Goal: Task Accomplishment & Management: Manage account settings

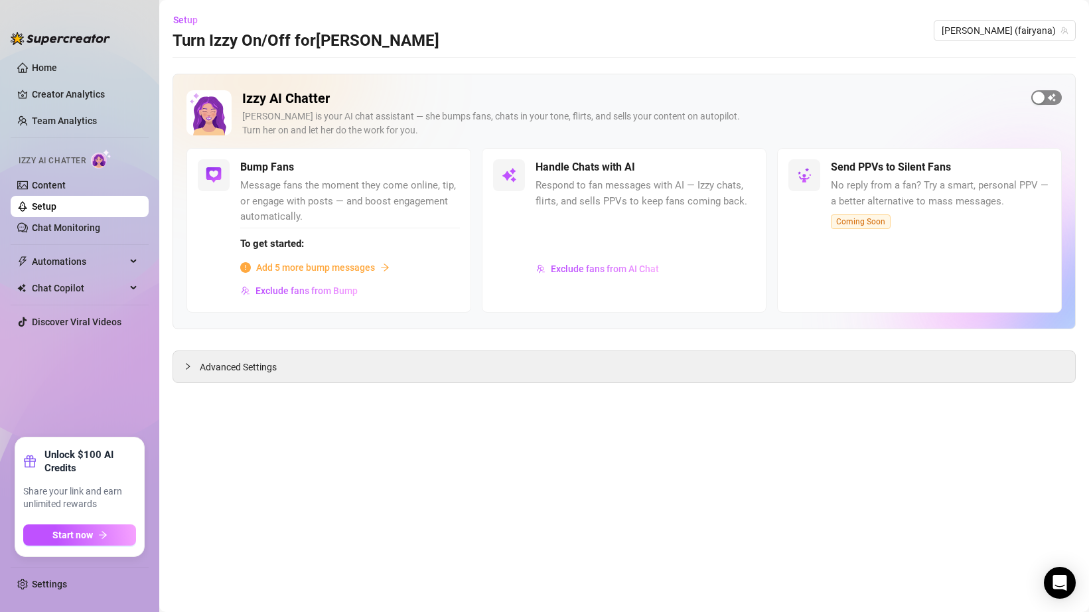
click at [1035, 102] on div "button" at bounding box center [1039, 98] width 12 height 12
click at [248, 368] on span "Advanced Settings" at bounding box center [238, 367] width 77 height 15
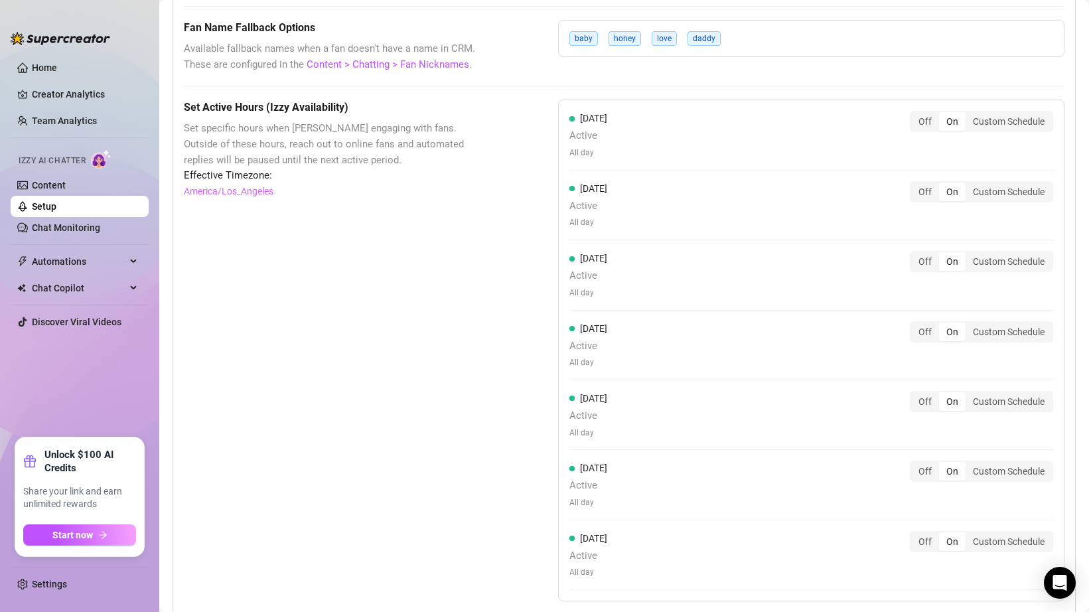
scroll to position [1236, 0]
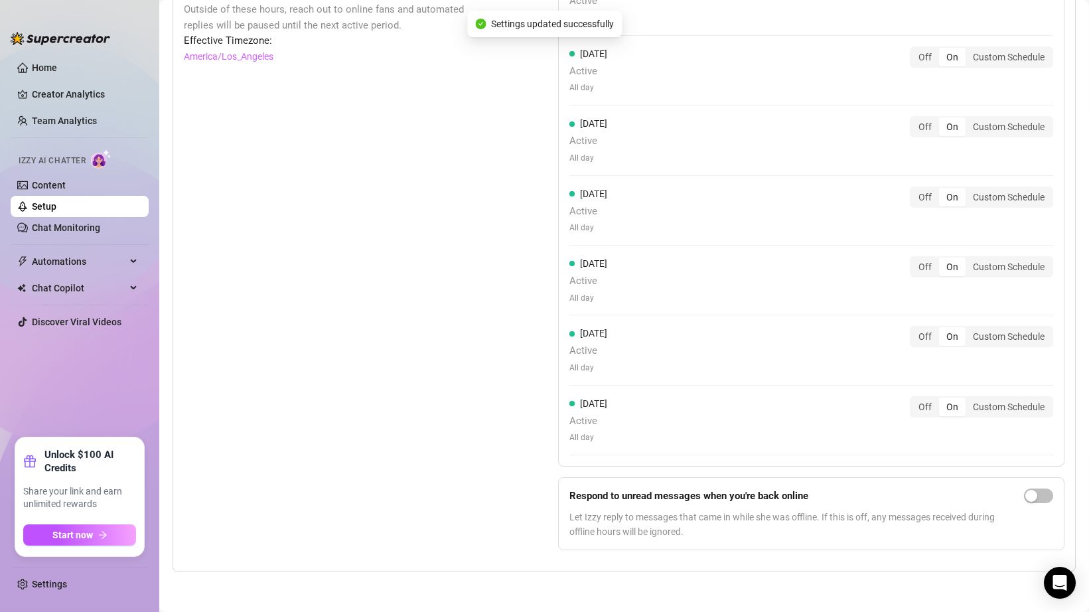
click at [1029, 488] on div at bounding box center [1038, 513] width 29 height 50
click at [1029, 489] on span "button" at bounding box center [1038, 495] width 29 height 15
click at [482, 295] on div "Set Active Hours (Izzy Availability) Set specific hours when Izzy engaging with…" at bounding box center [338, 262] width 308 height 595
drag, startPoint x: 686, startPoint y: 517, endPoint x: 741, endPoint y: 519, distance: 54.5
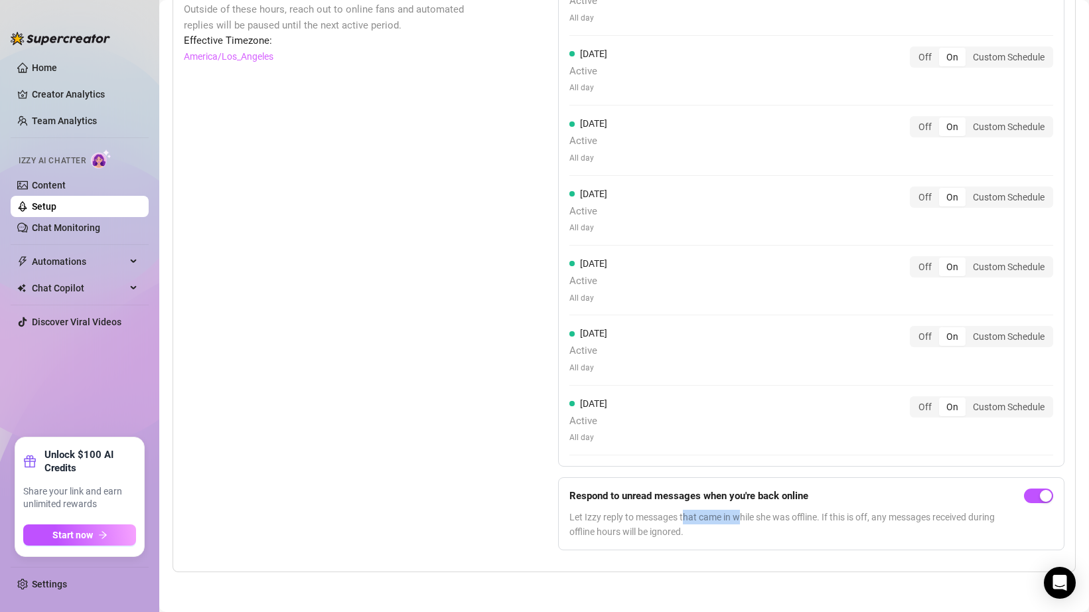
click at [741, 519] on span "Let Izzy reply to messages that came in while she was offline. If this is off, …" at bounding box center [793, 524] width 449 height 29
click at [741, 518] on span "Let Izzy reply to messages that came in while she was offline. If this is off, …" at bounding box center [793, 524] width 449 height 29
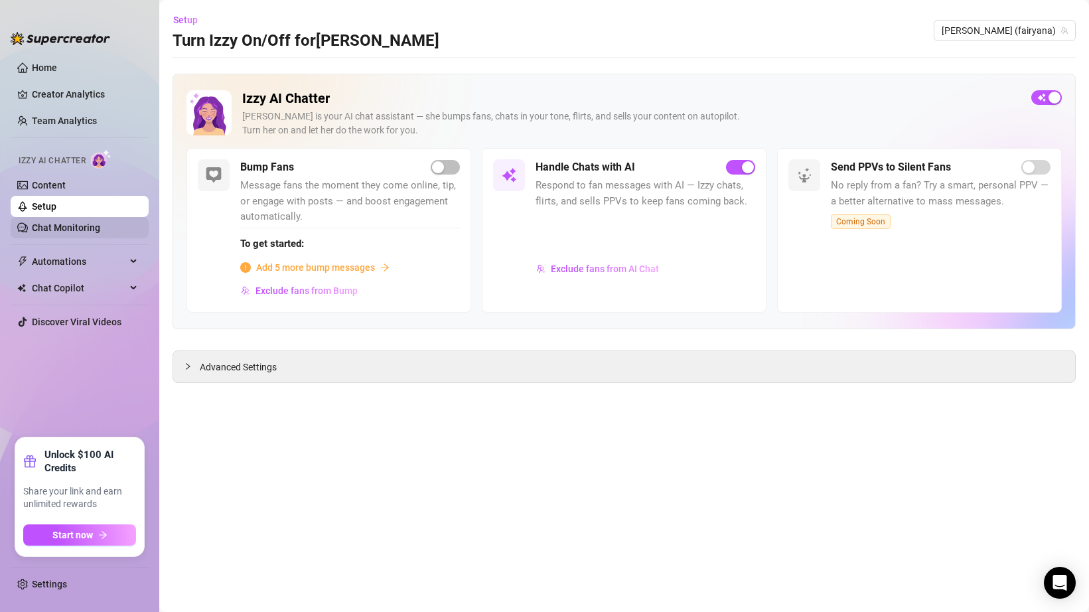
click at [100, 224] on link "Chat Monitoring" at bounding box center [66, 227] width 68 height 11
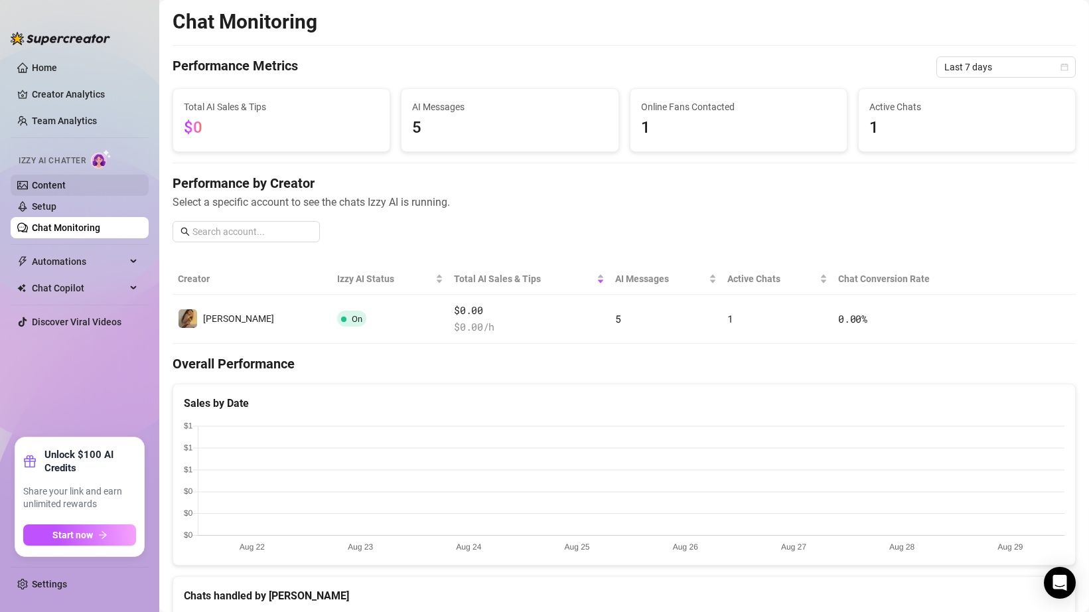
click at [66, 188] on link "Content" at bounding box center [49, 185] width 34 height 11
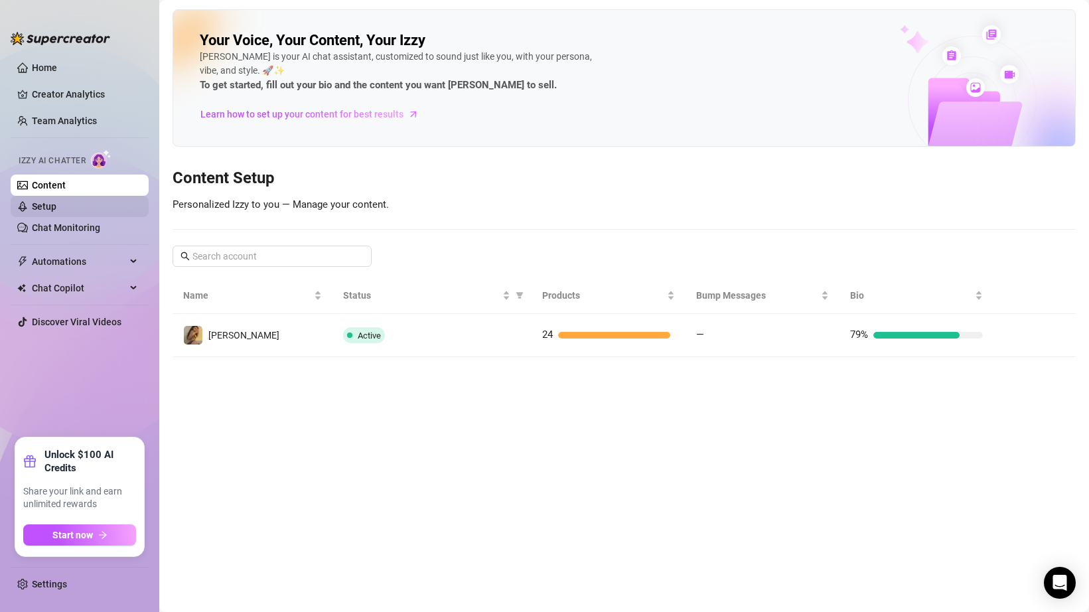
click at [56, 201] on link "Setup" at bounding box center [44, 206] width 25 height 11
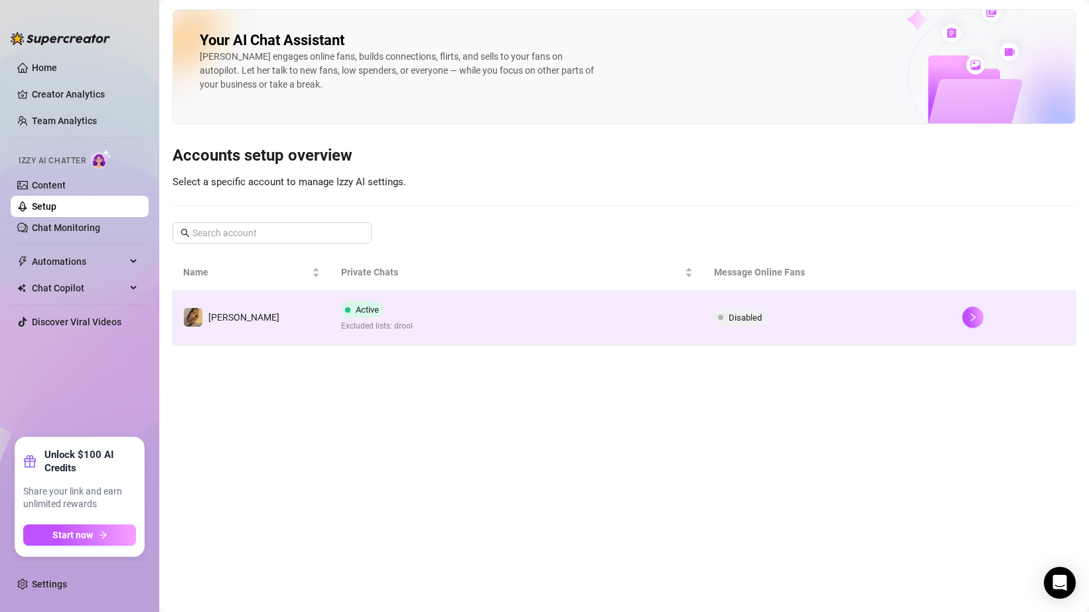
click at [508, 316] on td "Active Excluded lists: drool" at bounding box center [516, 317] width 372 height 53
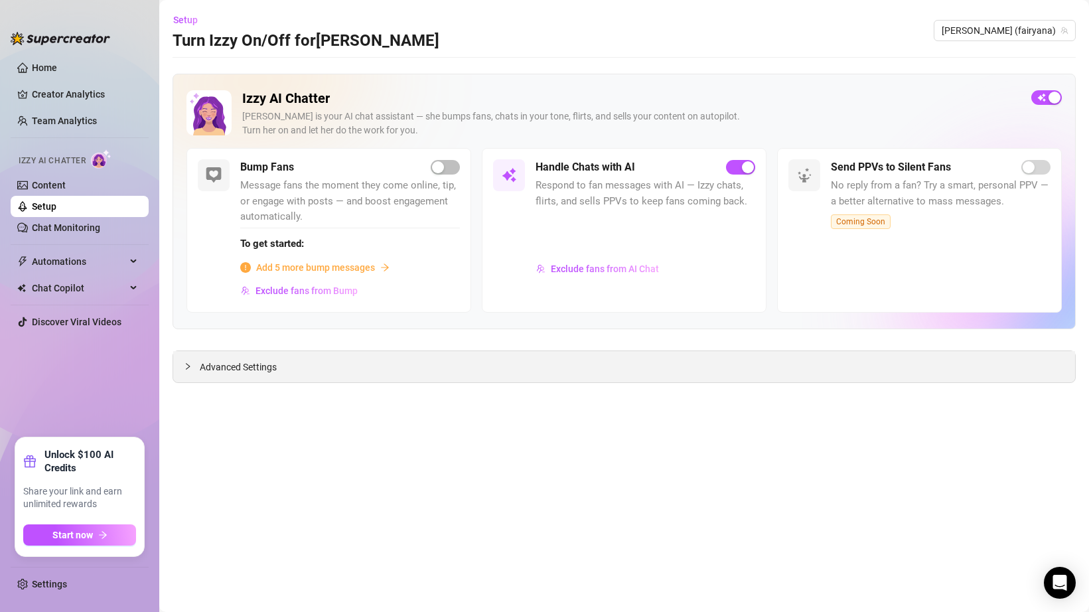
click at [284, 364] on div "Advanced Settings" at bounding box center [624, 366] width 902 height 31
click at [241, 358] on div "Advanced Settings" at bounding box center [624, 366] width 902 height 31
click at [240, 364] on span "Advanced Settings" at bounding box center [238, 367] width 77 height 15
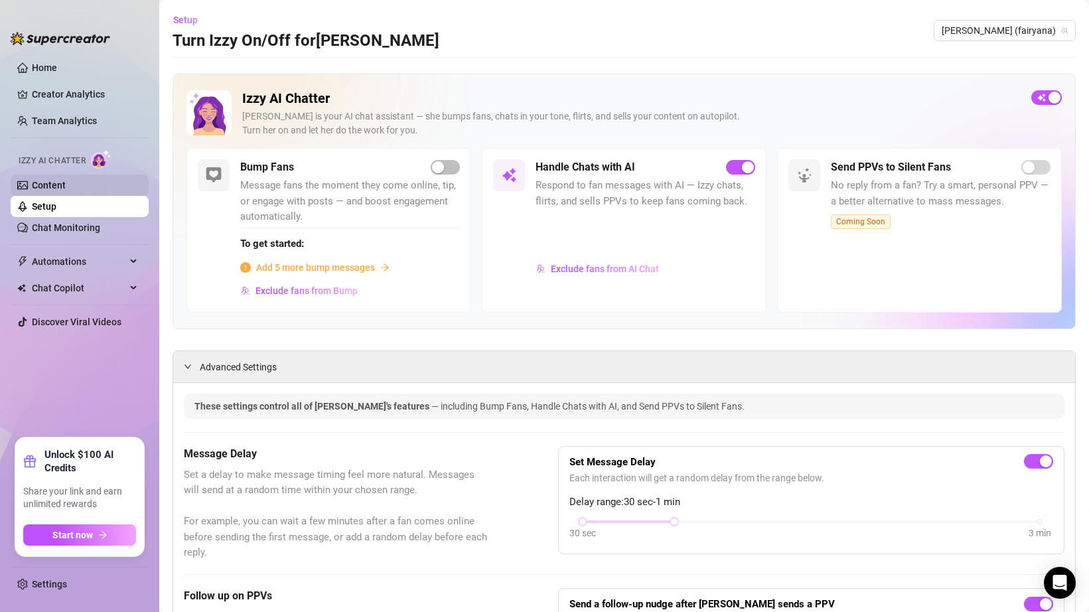
click at [66, 185] on link "Content" at bounding box center [49, 185] width 34 height 11
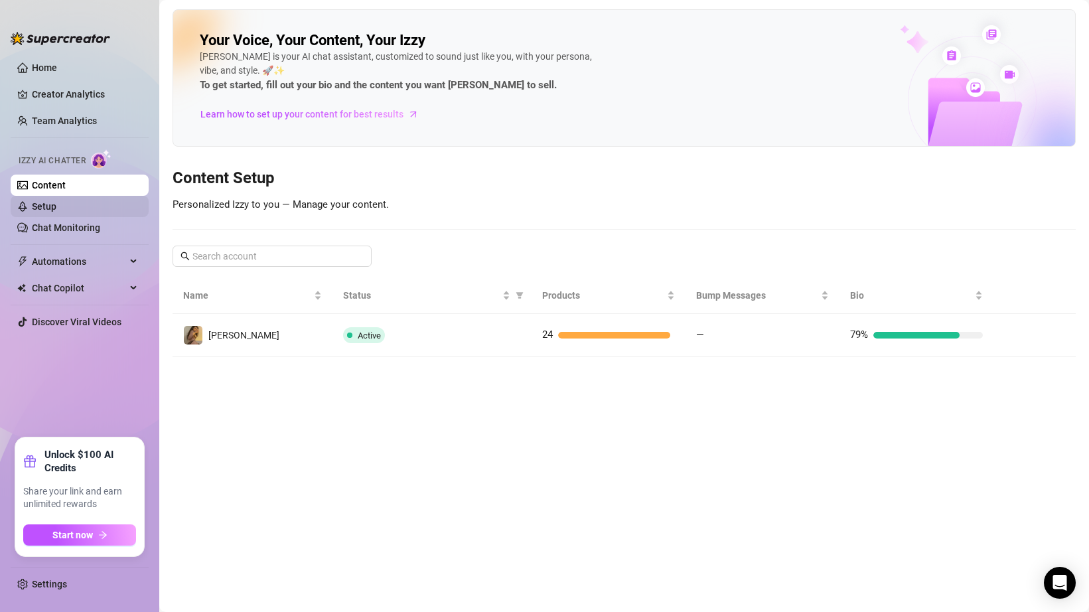
click at [56, 208] on link "Setup" at bounding box center [44, 206] width 25 height 11
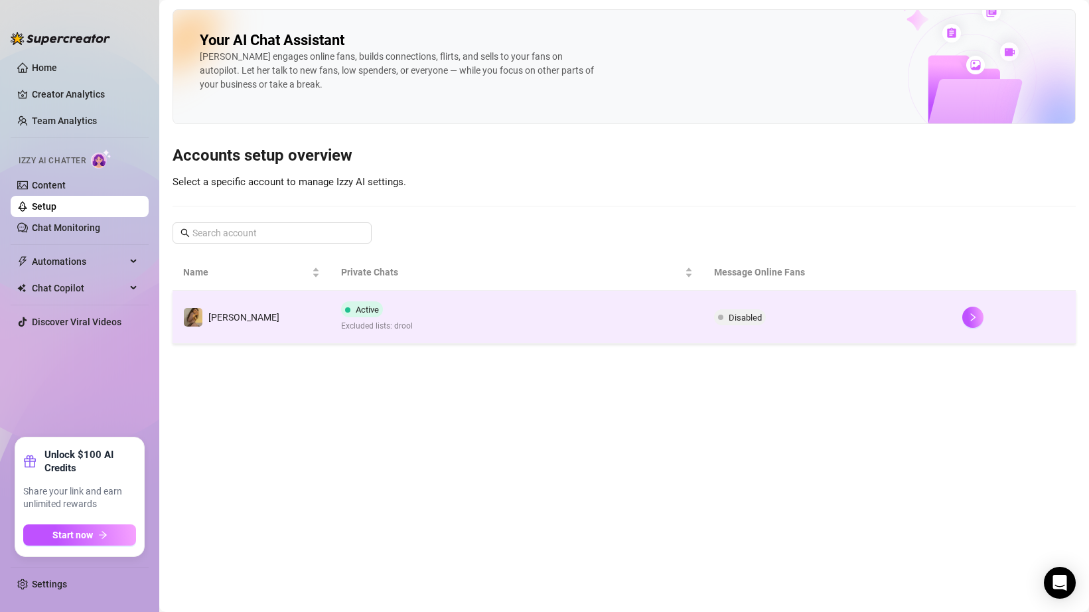
click at [729, 315] on span "Disabled" at bounding box center [745, 318] width 33 height 10
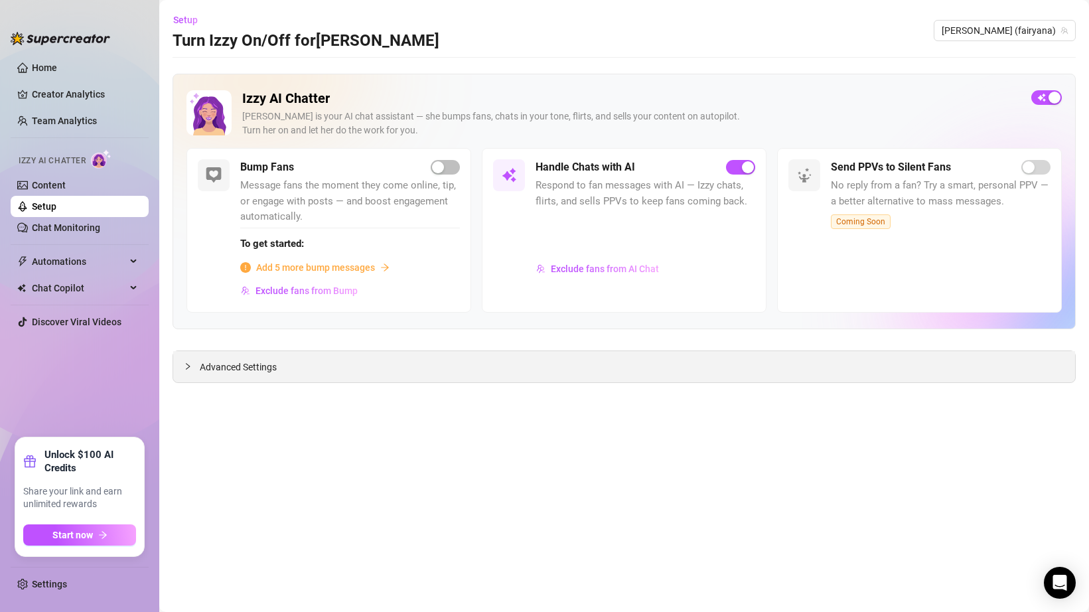
click at [219, 364] on span "Advanced Settings" at bounding box center [238, 367] width 77 height 15
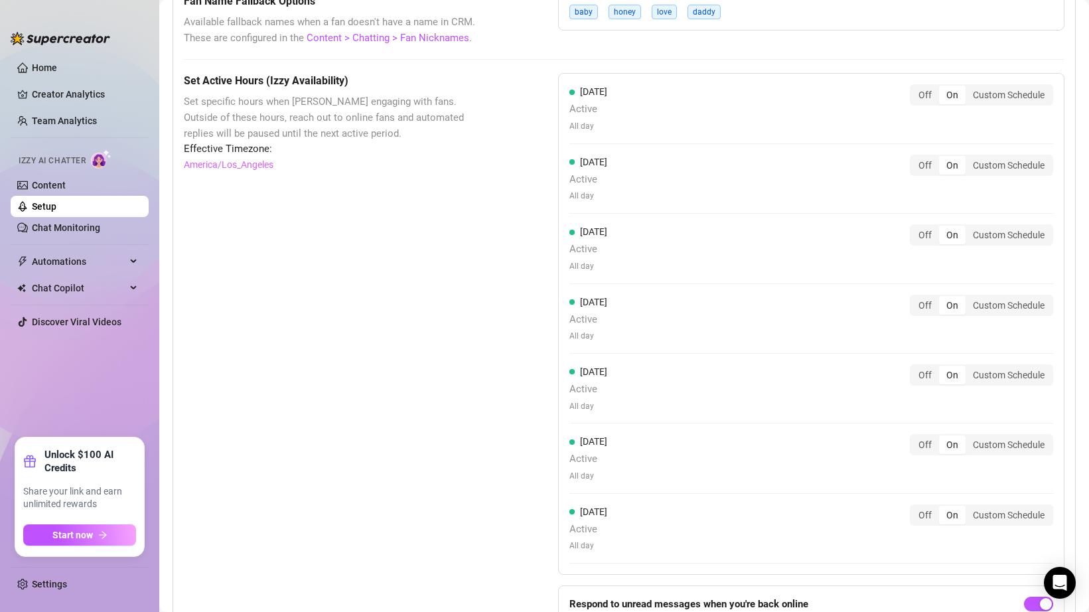
scroll to position [1236, 0]
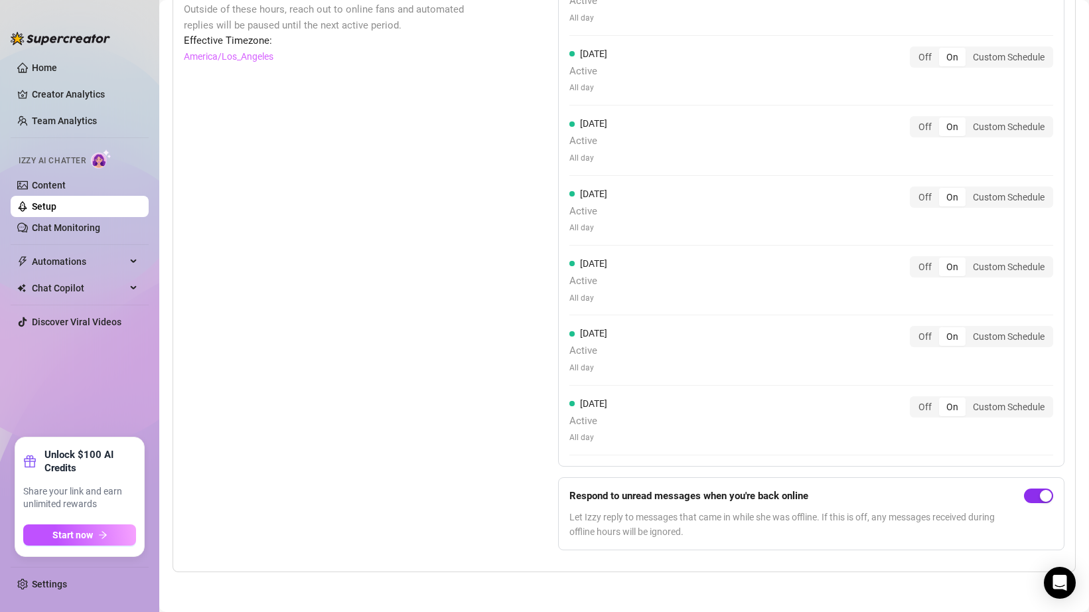
click at [1040, 492] on div "button" at bounding box center [1046, 496] width 12 height 12
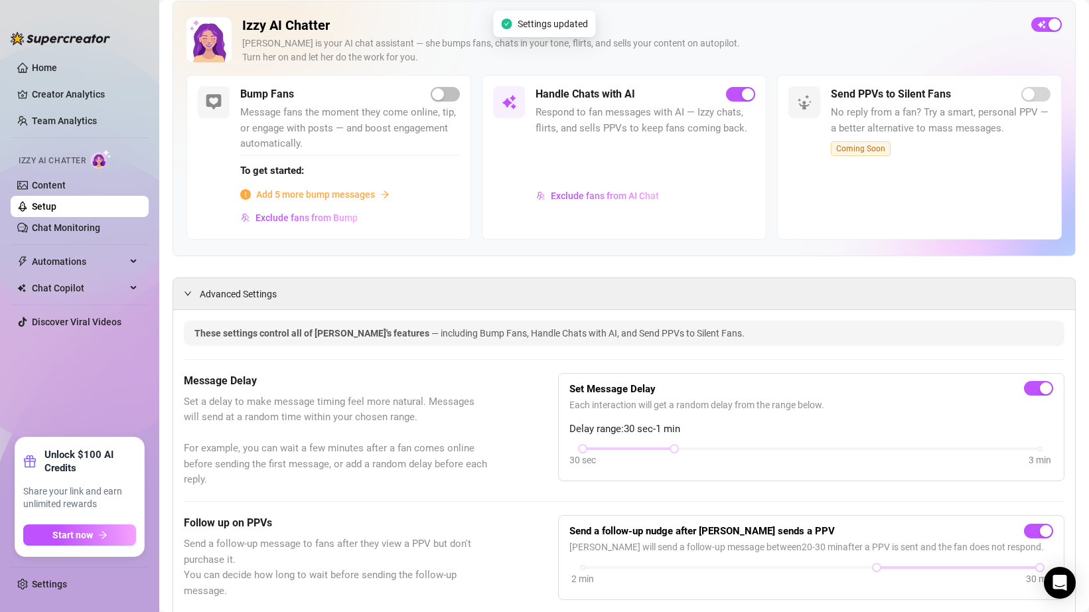
scroll to position [0, 0]
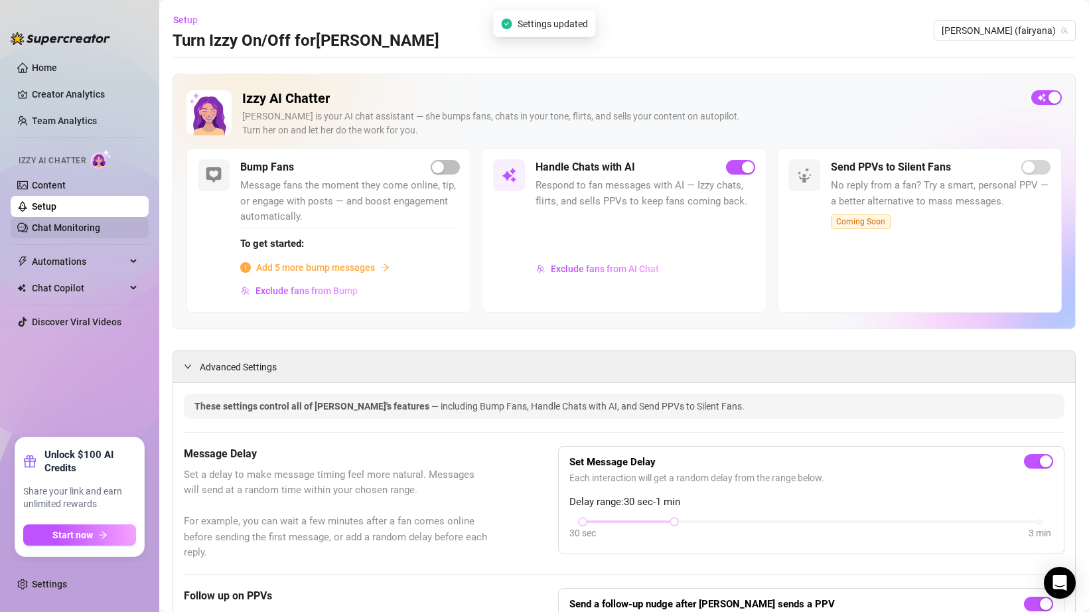
click at [87, 233] on link "Chat Monitoring" at bounding box center [66, 227] width 68 height 11
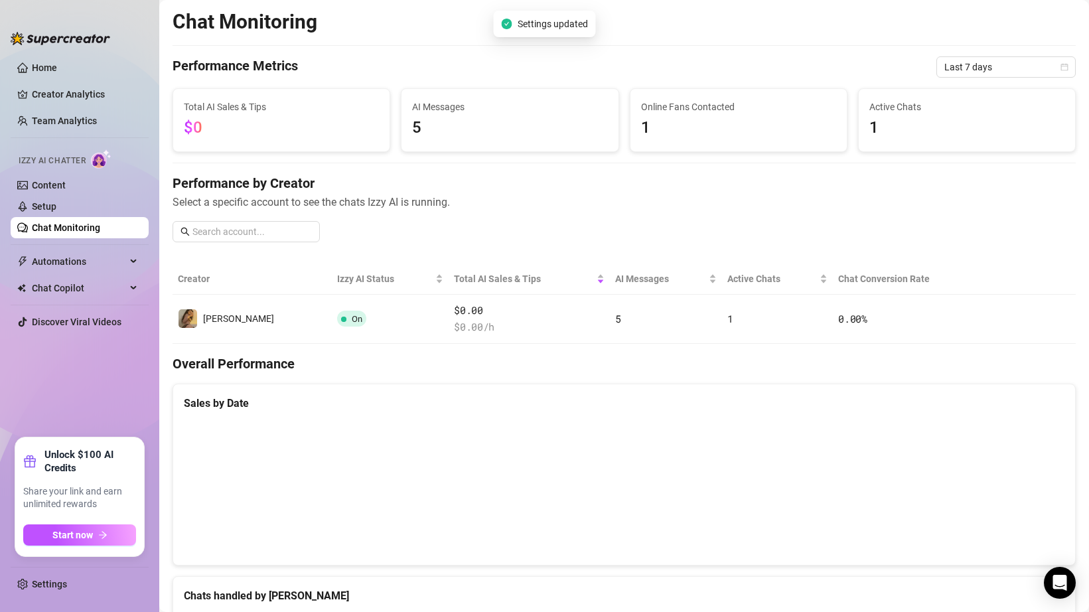
click at [80, 222] on link "Chat Monitoring" at bounding box center [66, 227] width 68 height 11
click at [56, 212] on link "Setup" at bounding box center [44, 206] width 25 height 11
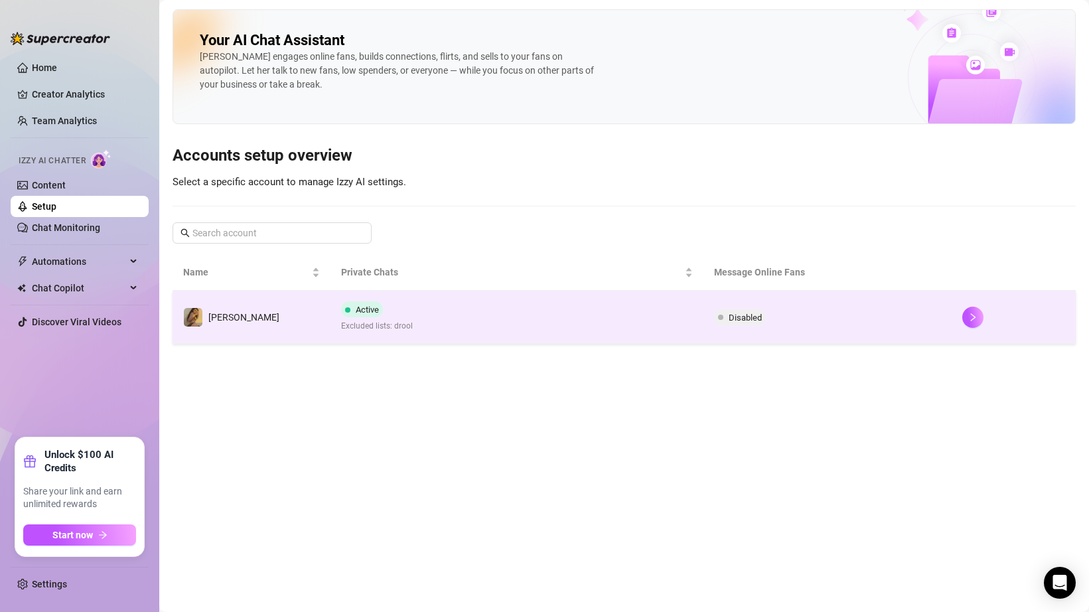
click at [430, 313] on td "Active Excluded lists: drool" at bounding box center [516, 317] width 372 height 53
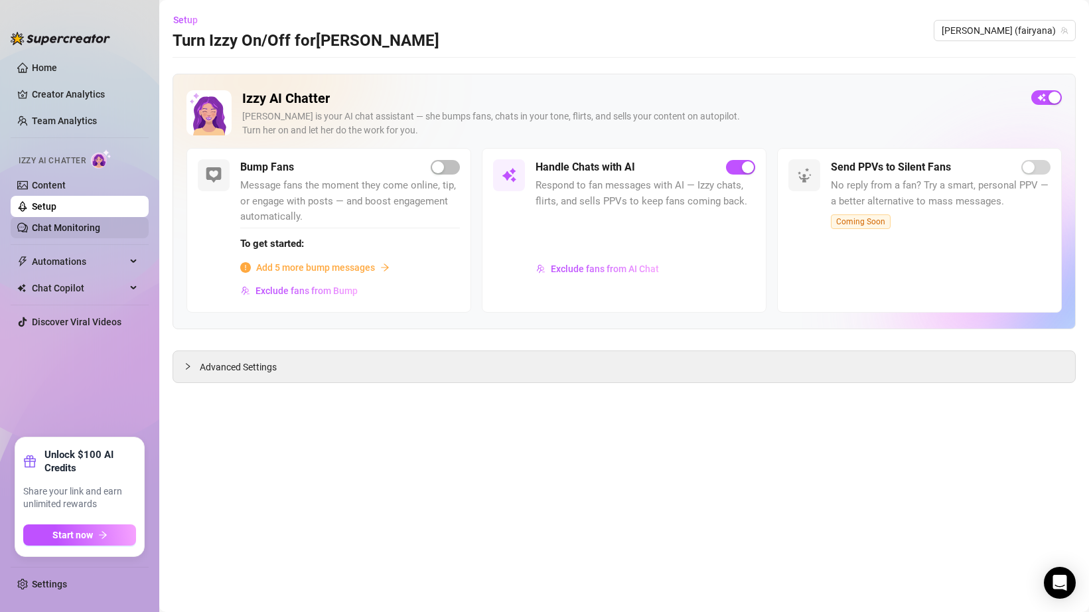
click at [100, 222] on link "Chat Monitoring" at bounding box center [66, 227] width 68 height 11
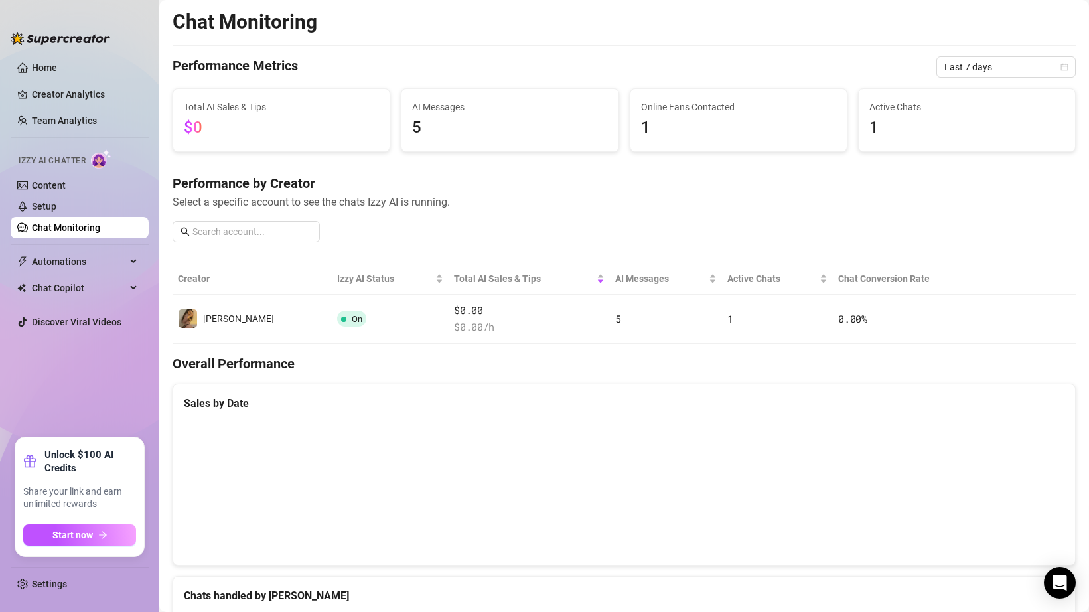
click at [100, 222] on link "Chat Monitoring" at bounding box center [66, 227] width 68 height 11
click at [56, 209] on link "Setup" at bounding box center [44, 206] width 25 height 11
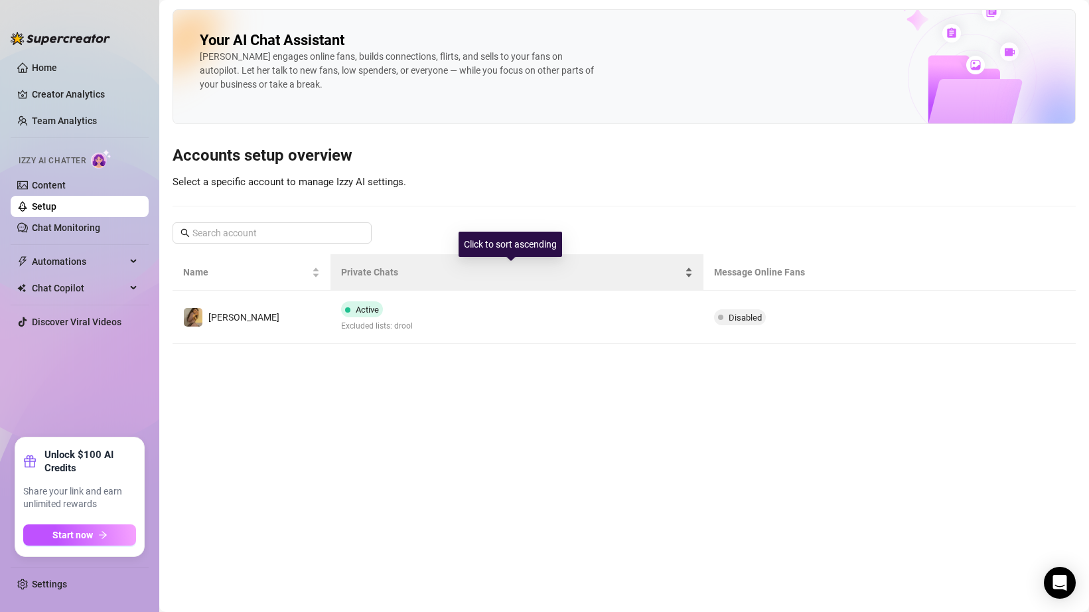
click at [650, 277] on span "Private Chats" at bounding box center [511, 272] width 340 height 15
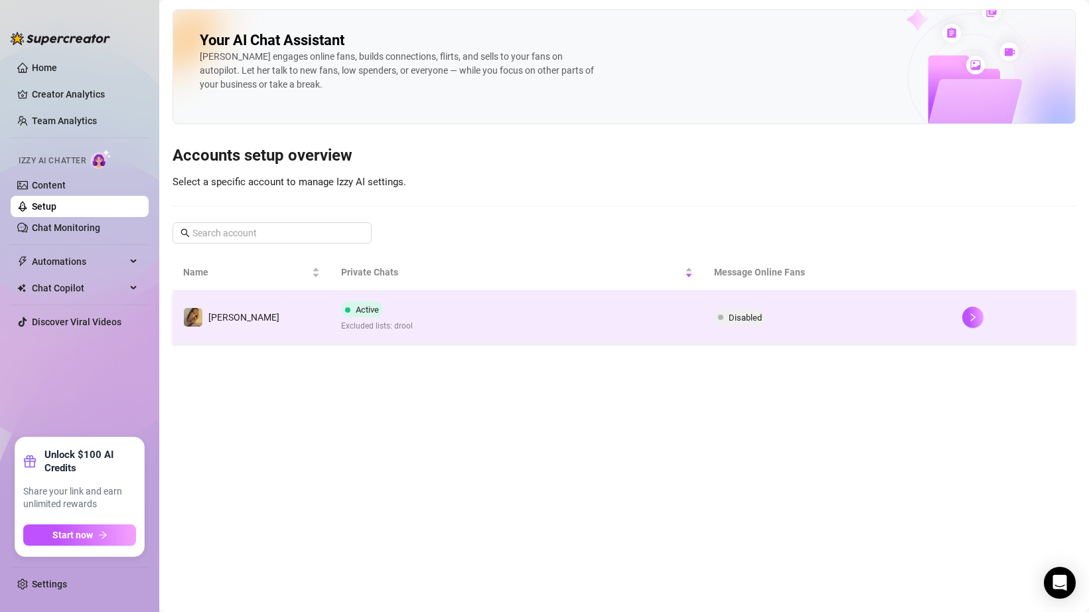
click at [718, 324] on span at bounding box center [720, 317] width 5 height 16
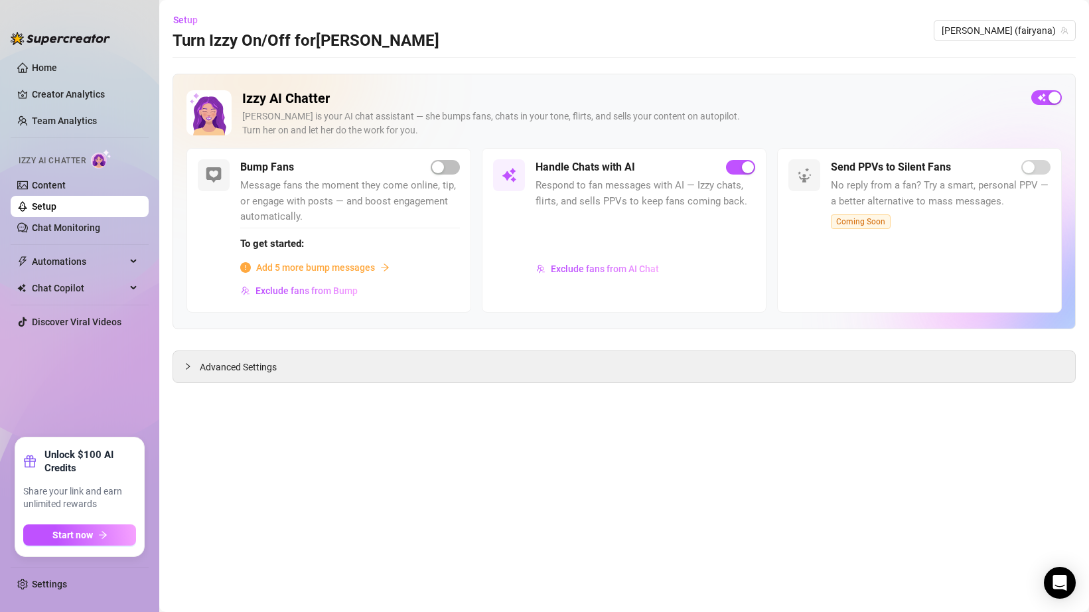
click at [441, 177] on div "Bump Fans Message fans the moment they come online, tip, or engage with posts —…" at bounding box center [350, 229] width 220 height 141
click at [437, 169] on div "button" at bounding box center [438, 167] width 12 height 12
click at [395, 368] on div "Advanced Settings" at bounding box center [624, 366] width 902 height 31
click at [220, 376] on div "Advanced Settings" at bounding box center [624, 366] width 902 height 31
click at [213, 371] on span "Advanced Settings" at bounding box center [238, 367] width 77 height 15
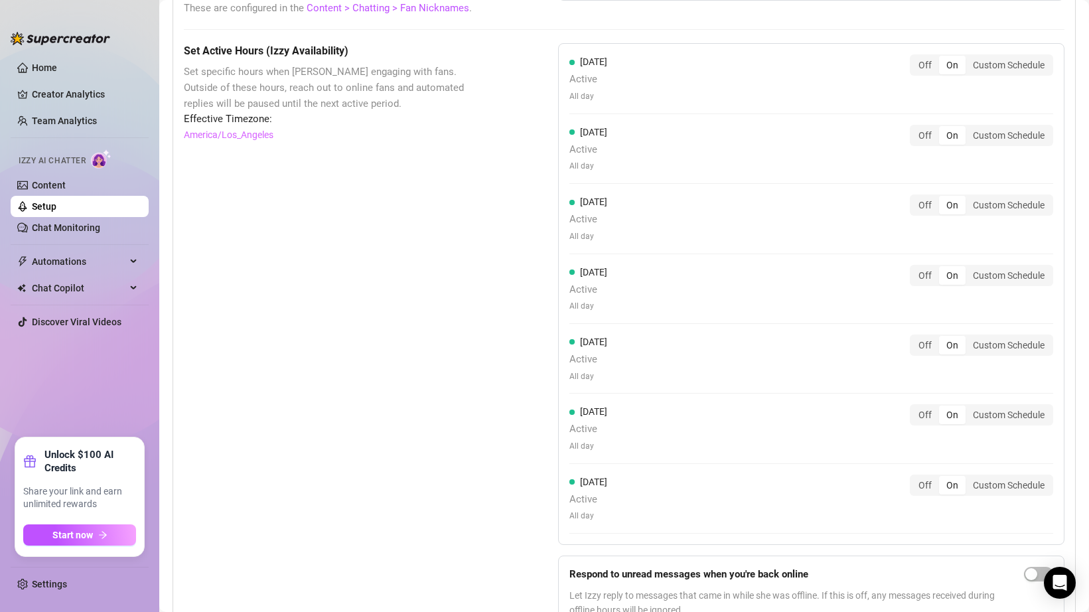
scroll to position [1236, 0]
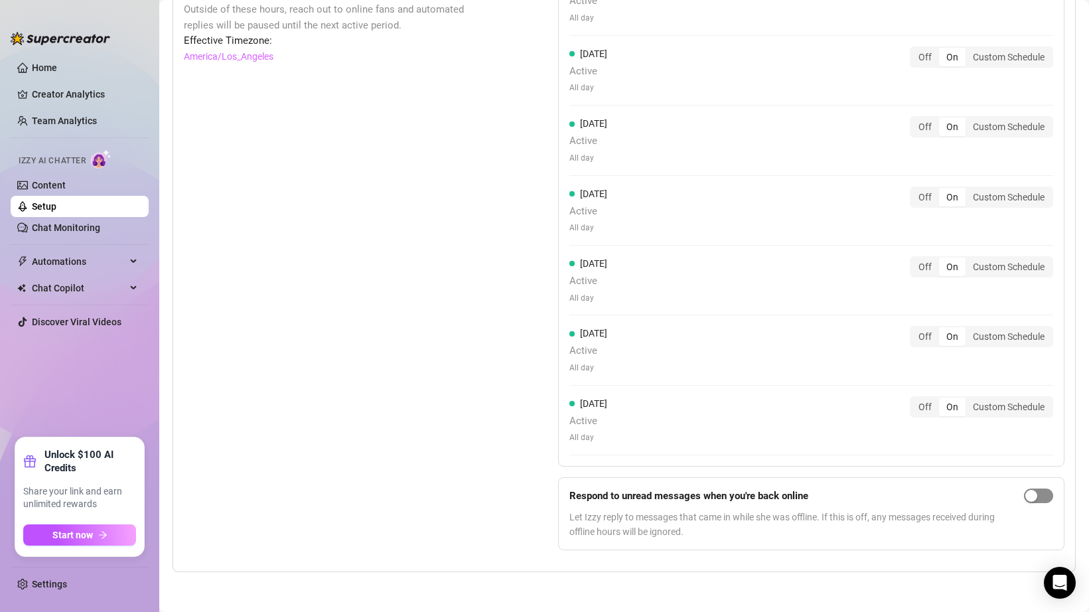
click at [1035, 496] on div "button" at bounding box center [1031, 496] width 12 height 12
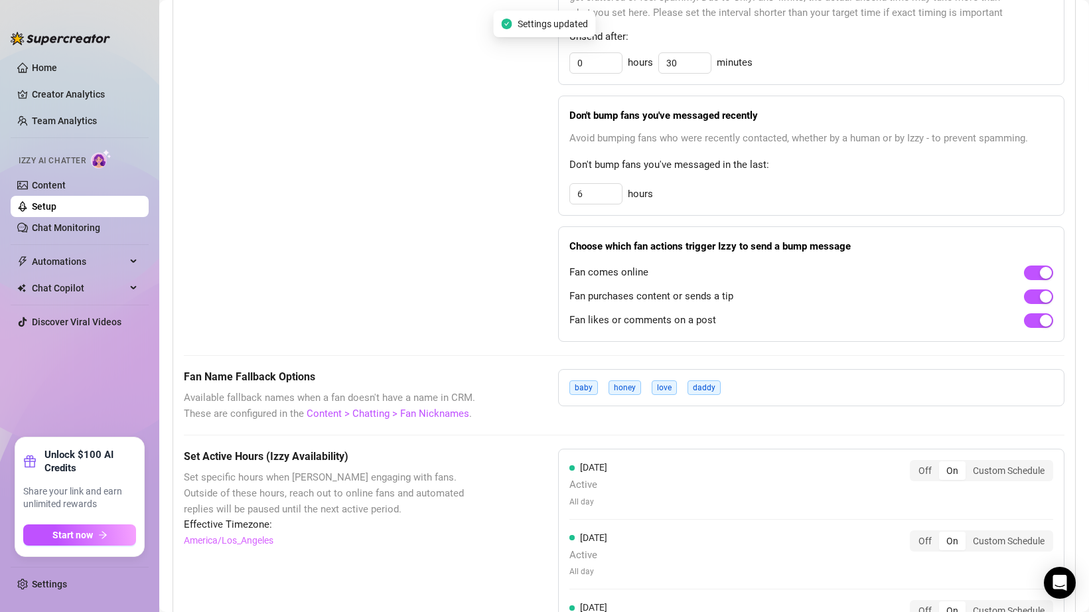
scroll to position [221, 0]
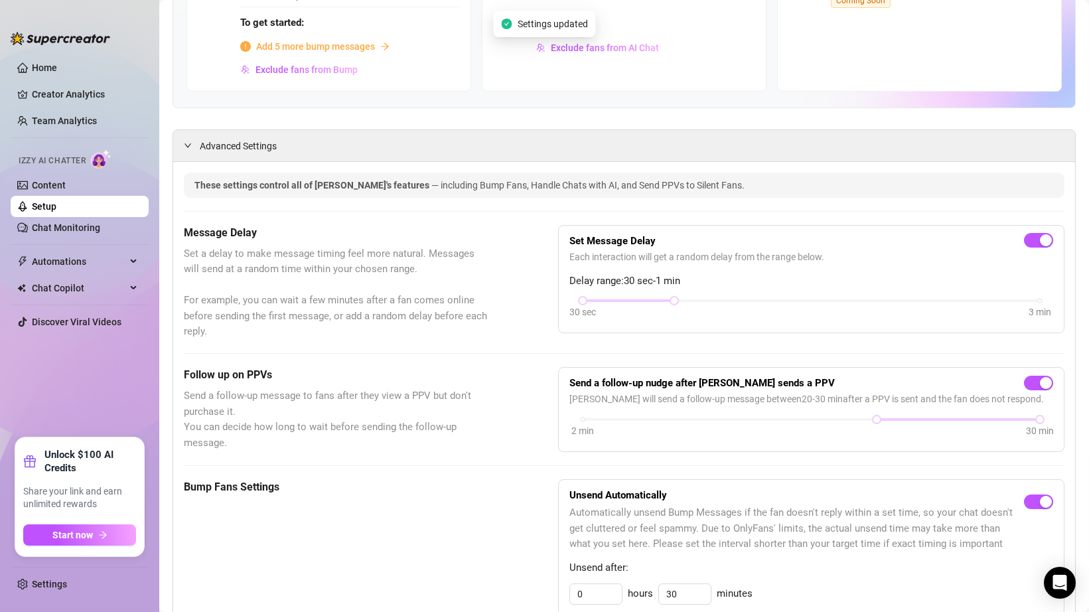
click at [56, 209] on link "Setup" at bounding box center [44, 206] width 25 height 11
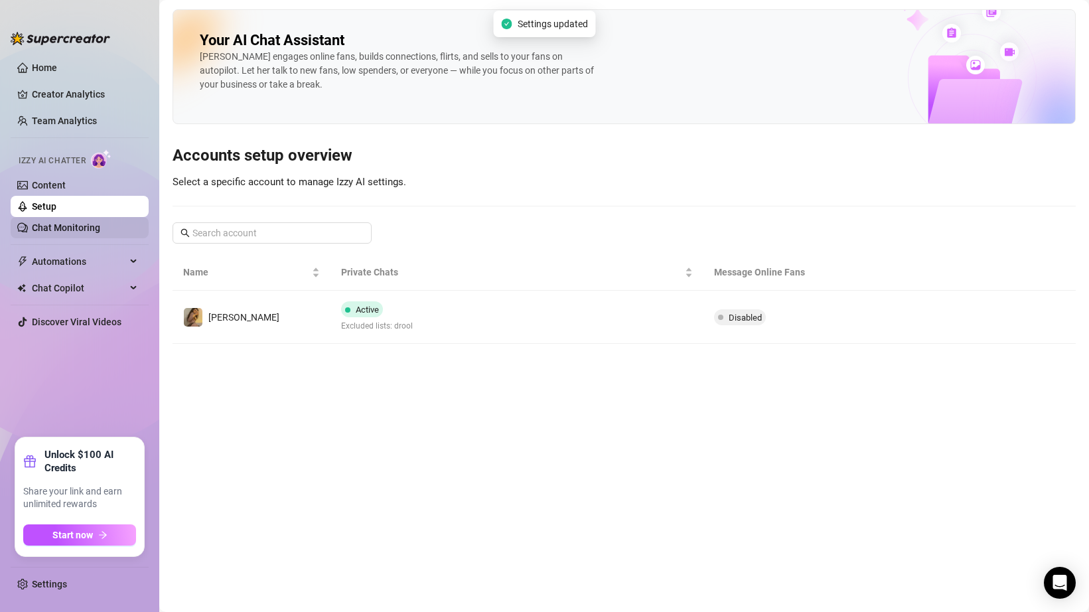
click at [60, 227] on link "Chat Monitoring" at bounding box center [66, 227] width 68 height 11
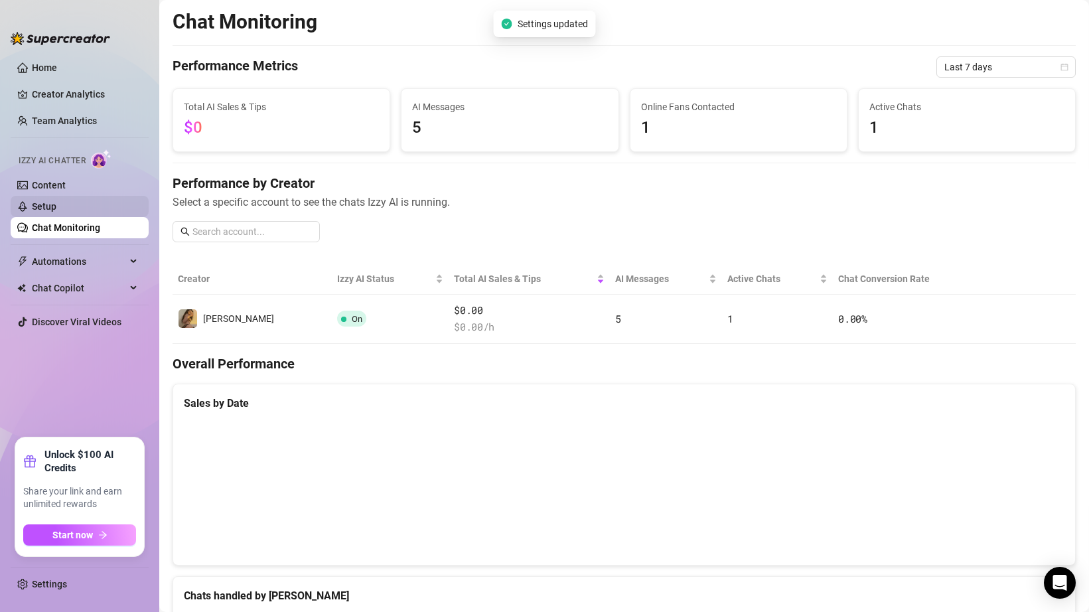
click at [56, 203] on link "Setup" at bounding box center [44, 206] width 25 height 11
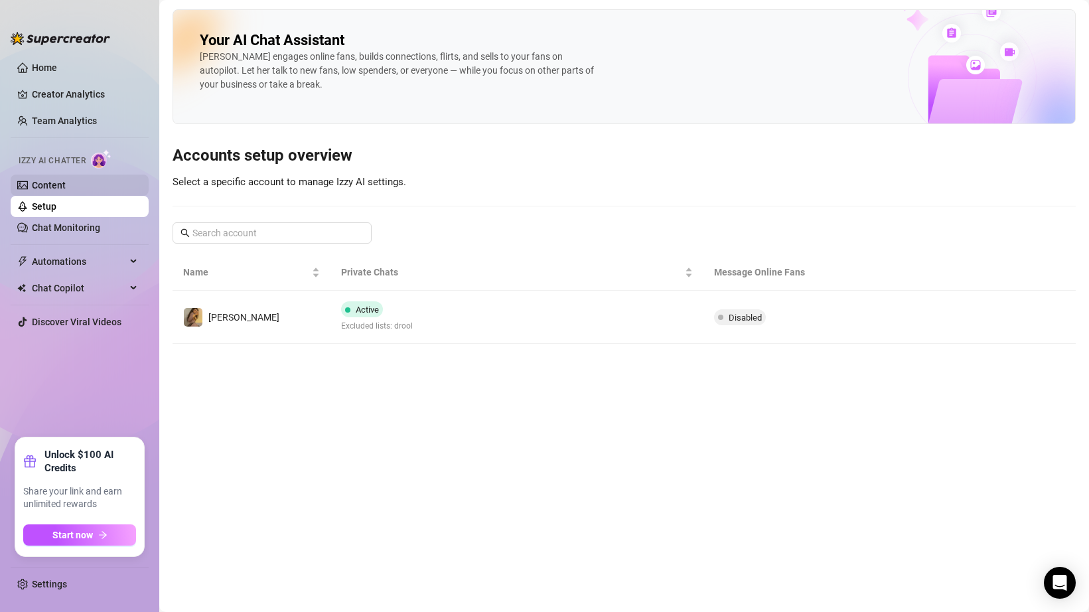
click at [66, 190] on link "Content" at bounding box center [49, 185] width 34 height 11
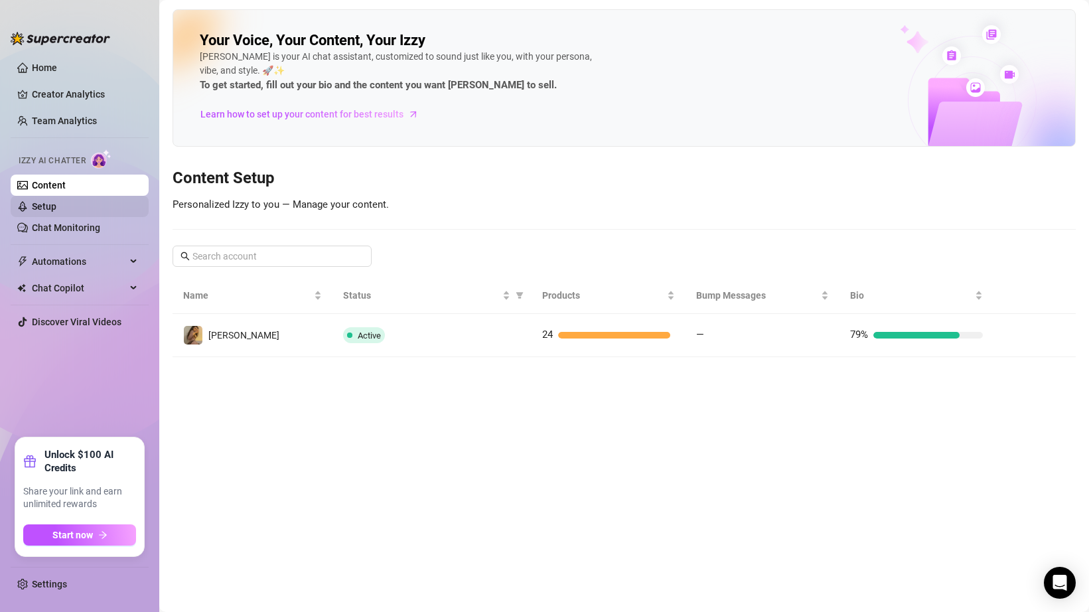
click at [56, 208] on link "Setup" at bounding box center [44, 206] width 25 height 11
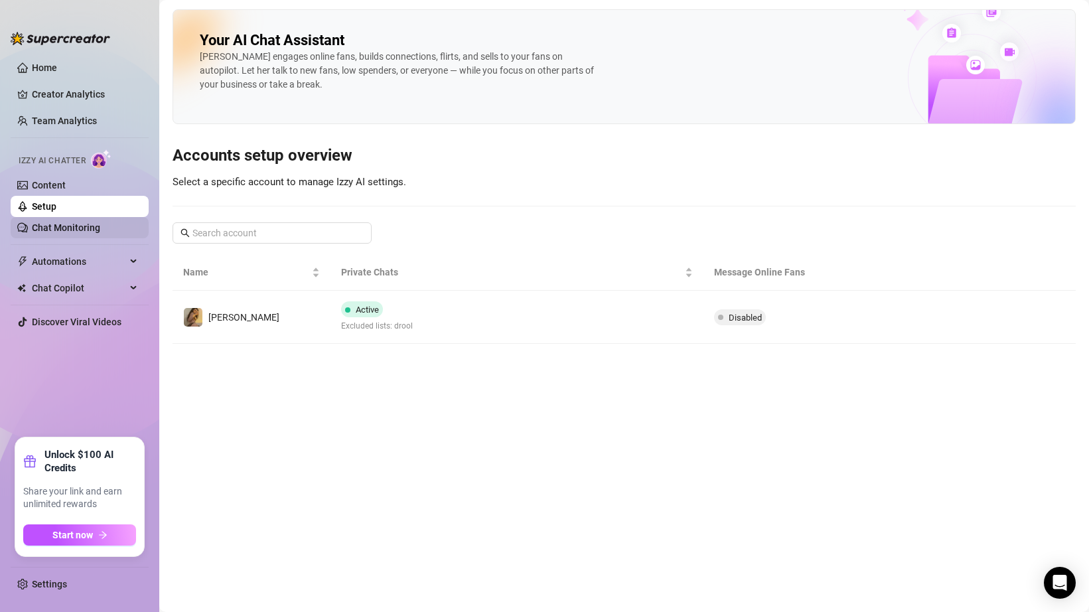
click at [75, 222] on link "Chat Monitoring" at bounding box center [66, 227] width 68 height 11
